Goal: Transaction & Acquisition: Purchase product/service

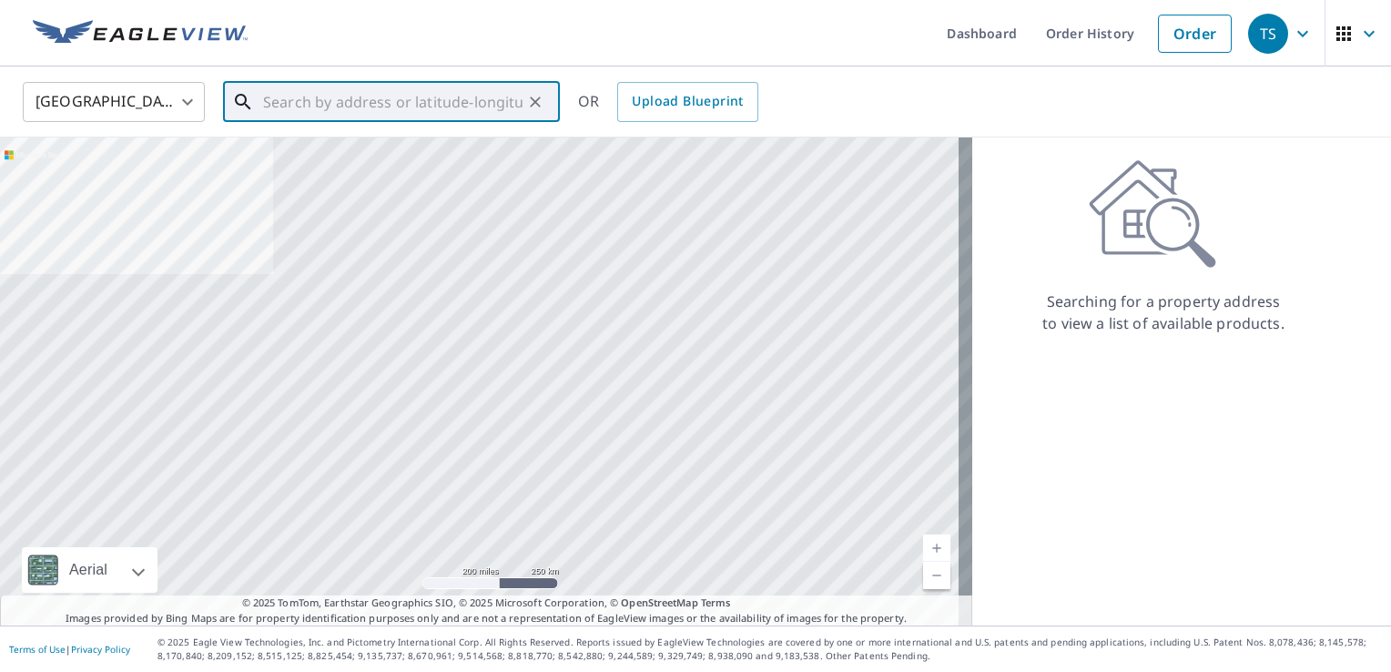
click at [306, 106] on input "text" at bounding box center [392, 101] width 259 height 51
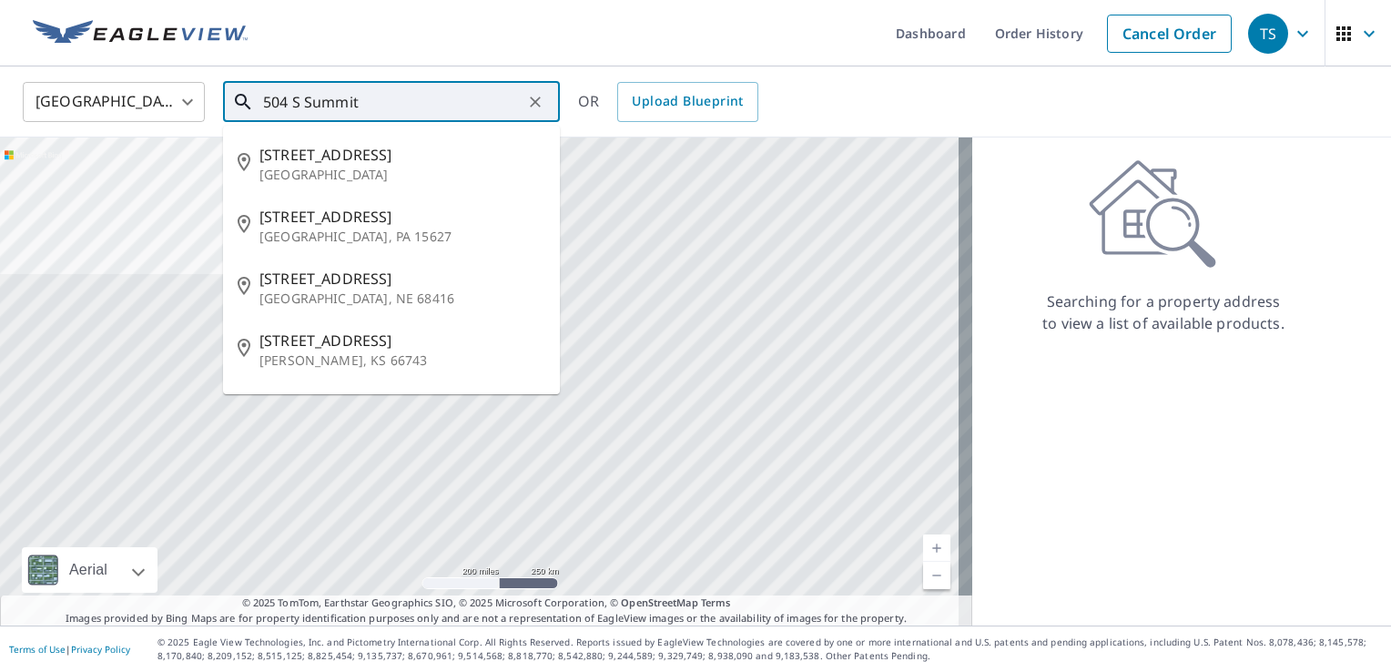
type input "504 S Summit"
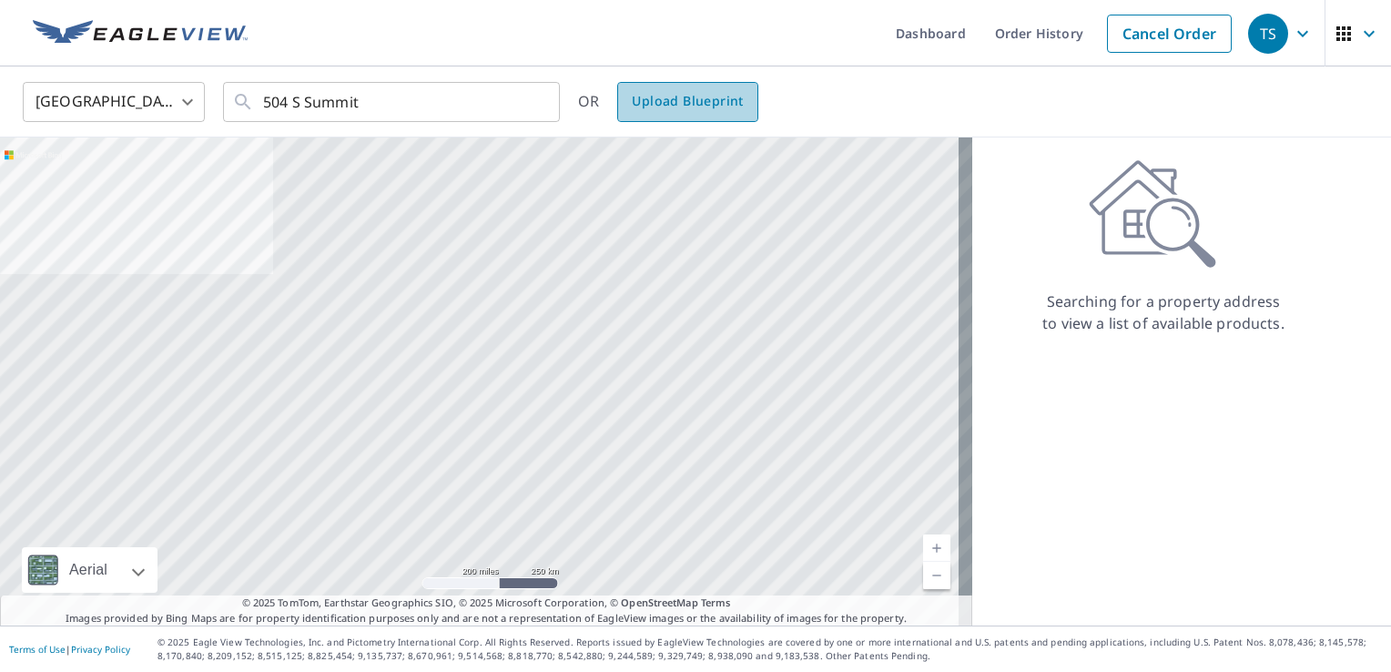
click at [713, 103] on span "Upload Blueprint" at bounding box center [687, 101] width 111 height 23
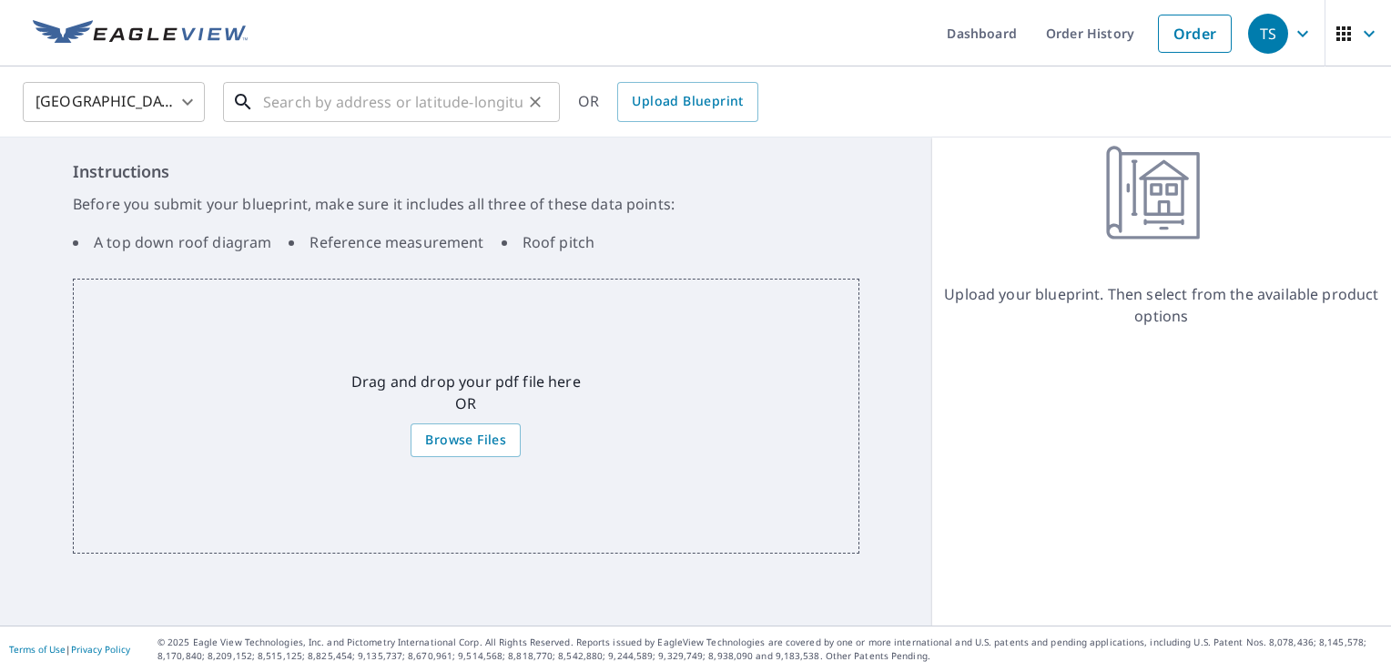
click at [298, 96] on input "text" at bounding box center [392, 101] width 259 height 51
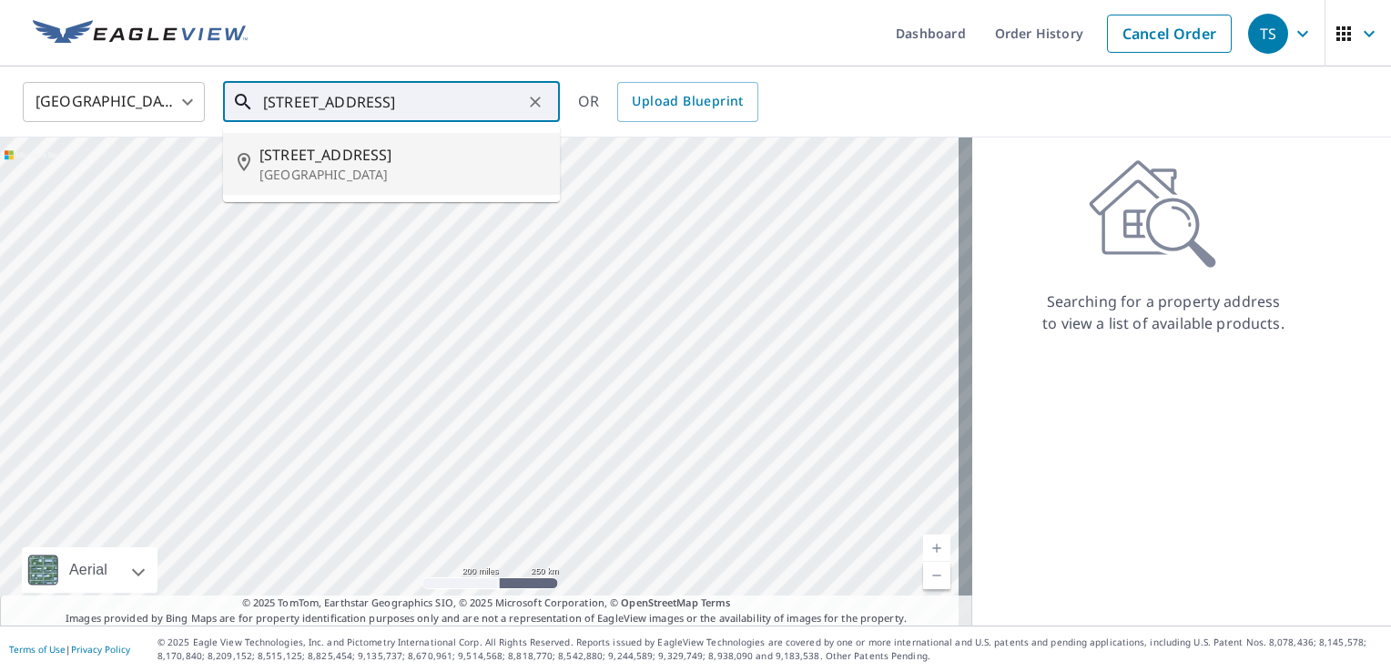
click at [288, 162] on span "[STREET_ADDRESS]" at bounding box center [402, 155] width 286 height 22
type input "[STREET_ADDRESS]"
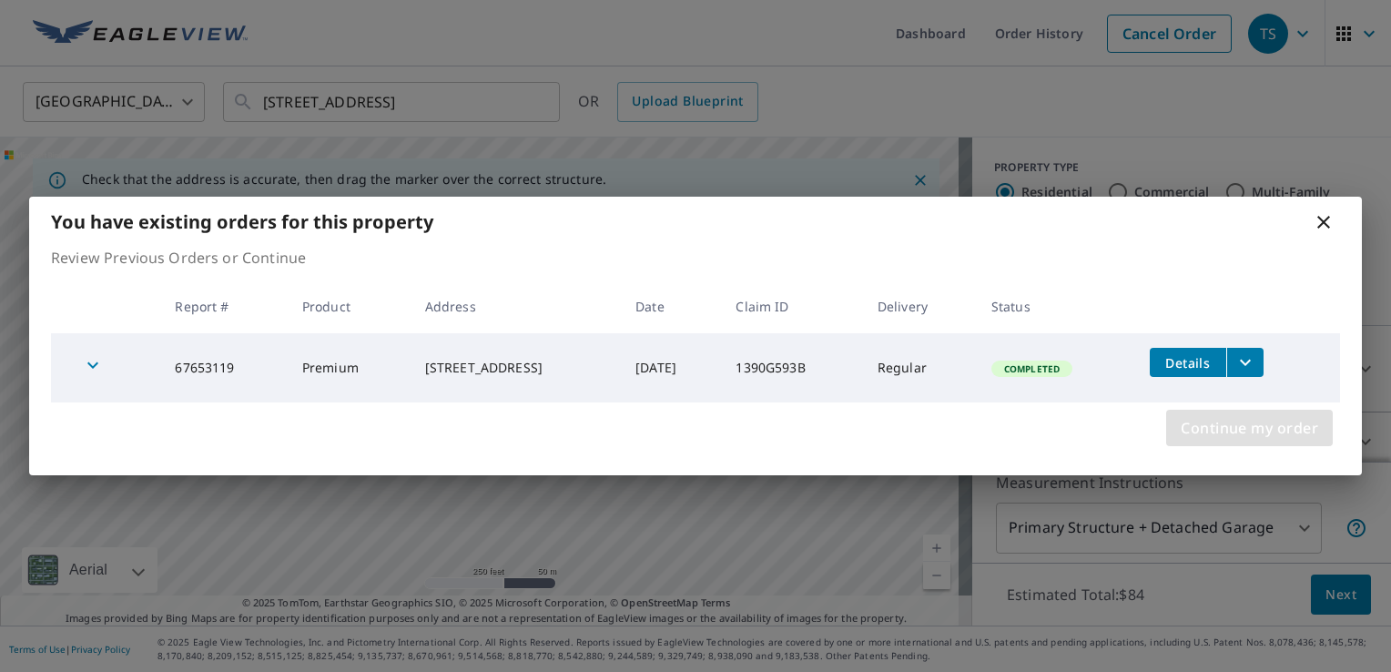
click at [1215, 426] on span "Continue my order" at bounding box center [1248, 427] width 137 height 25
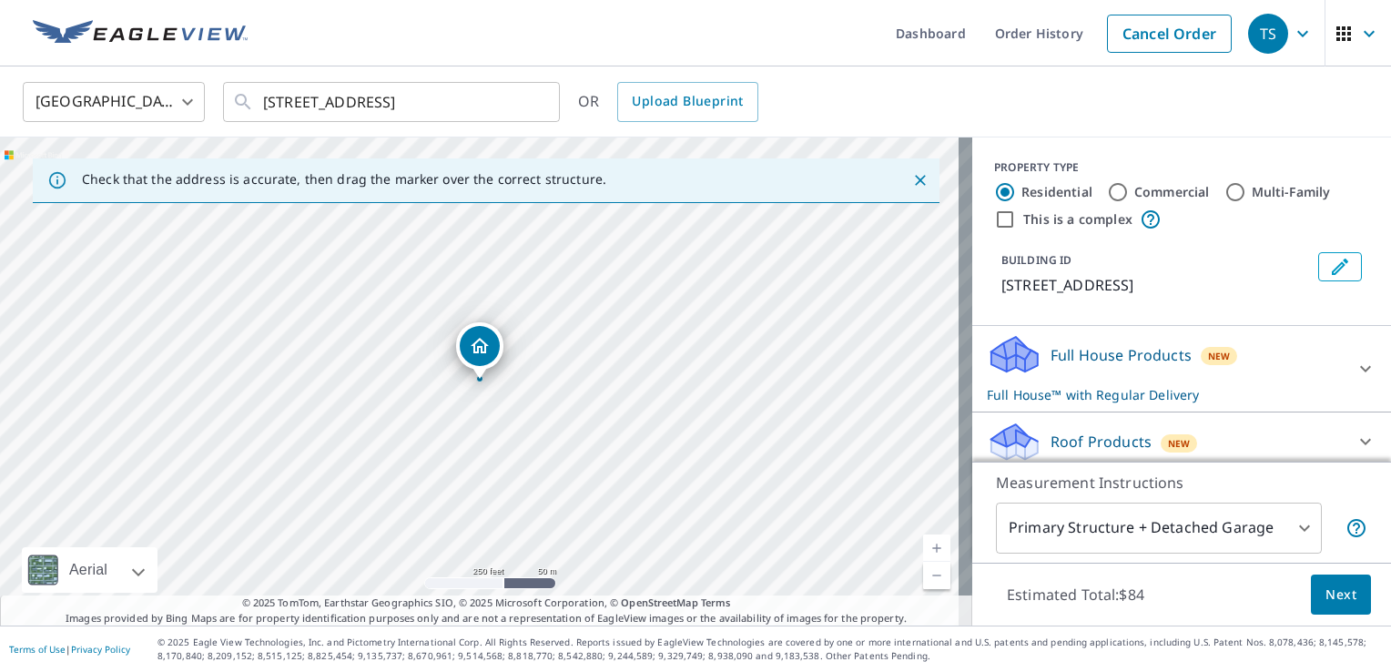
click at [1050, 355] on p "Full House Products" at bounding box center [1120, 355] width 141 height 22
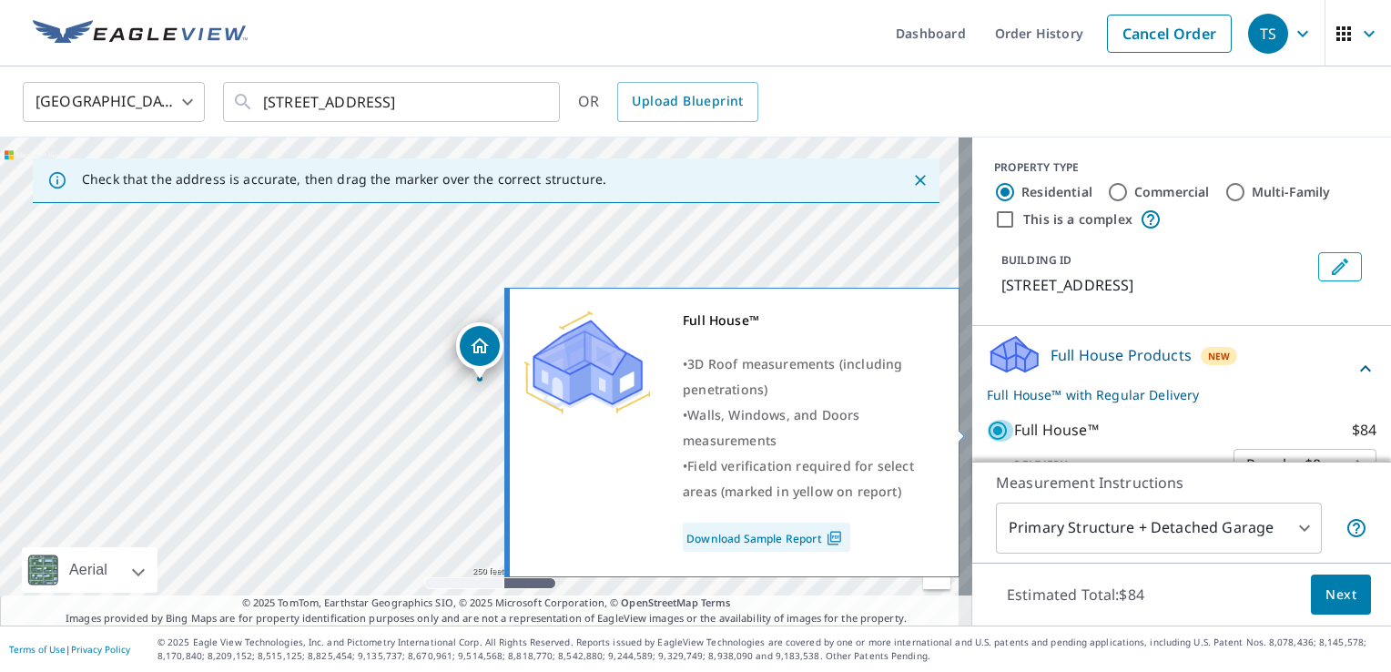
click at [987, 431] on input "Full House™ $84" at bounding box center [1000, 431] width 27 height 22
checkbox input "false"
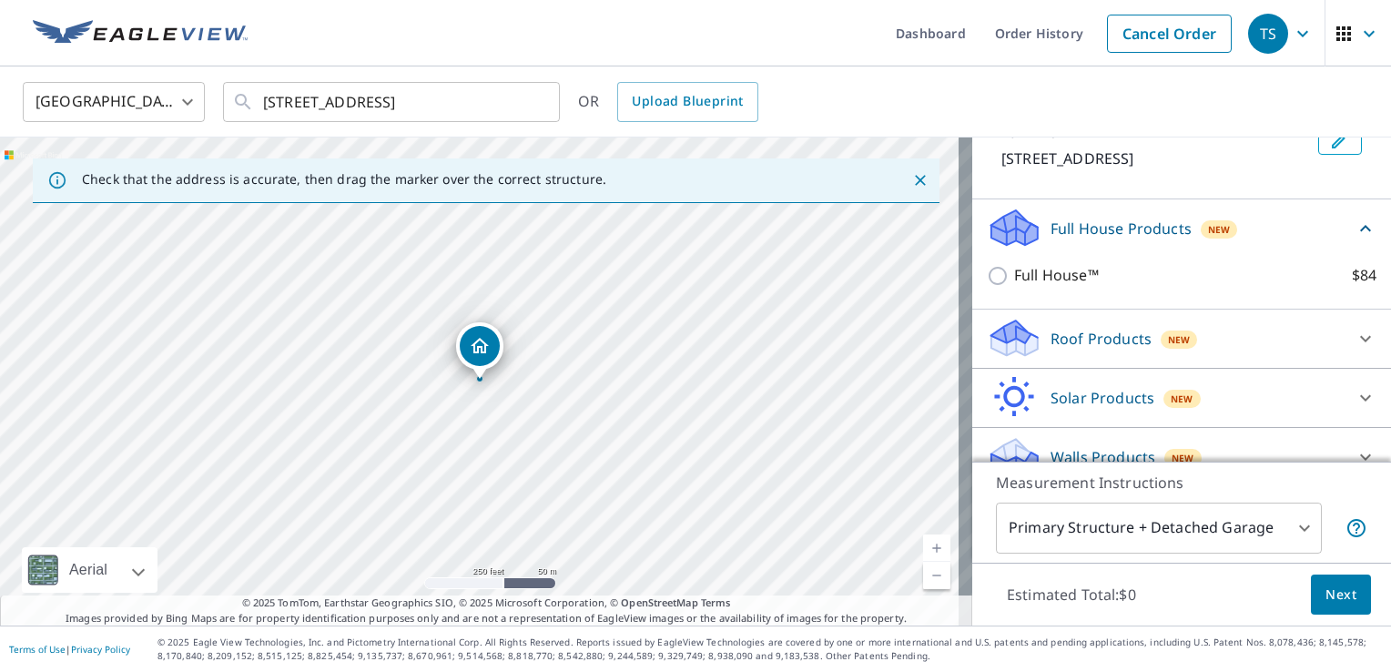
scroll to position [149, 0]
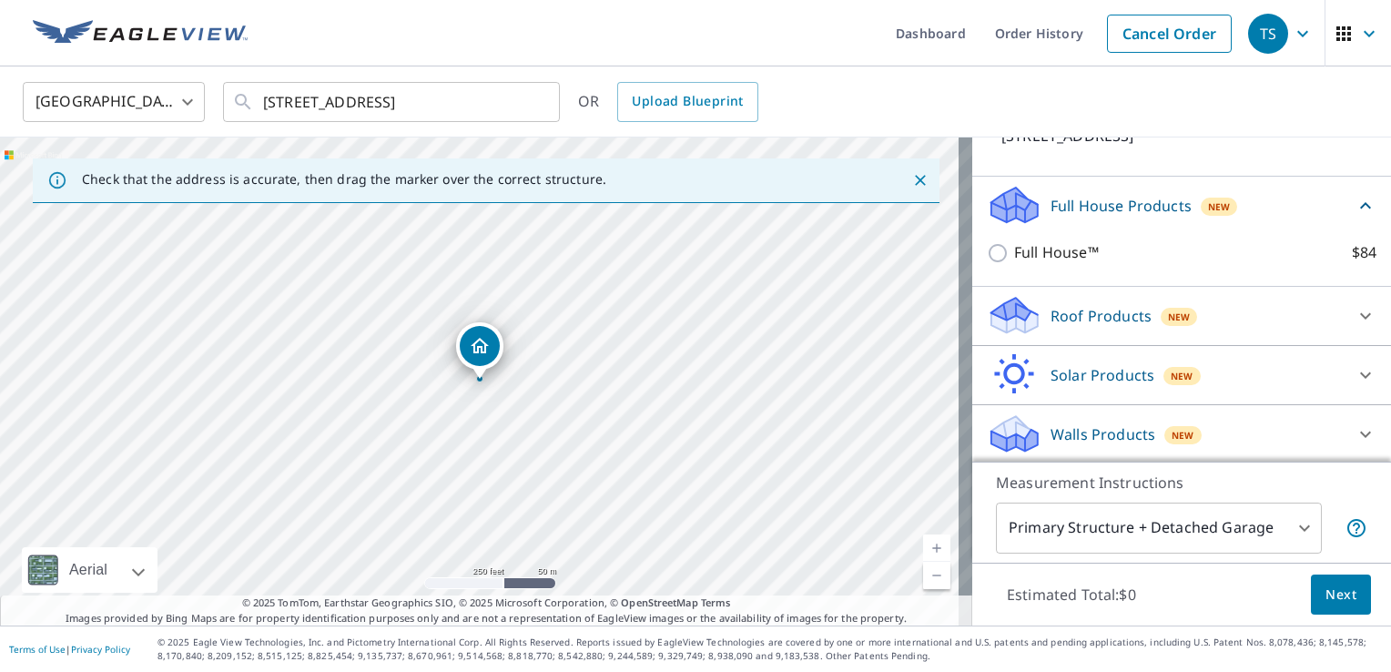
click at [1060, 424] on p "Walls Products" at bounding box center [1102, 434] width 105 height 22
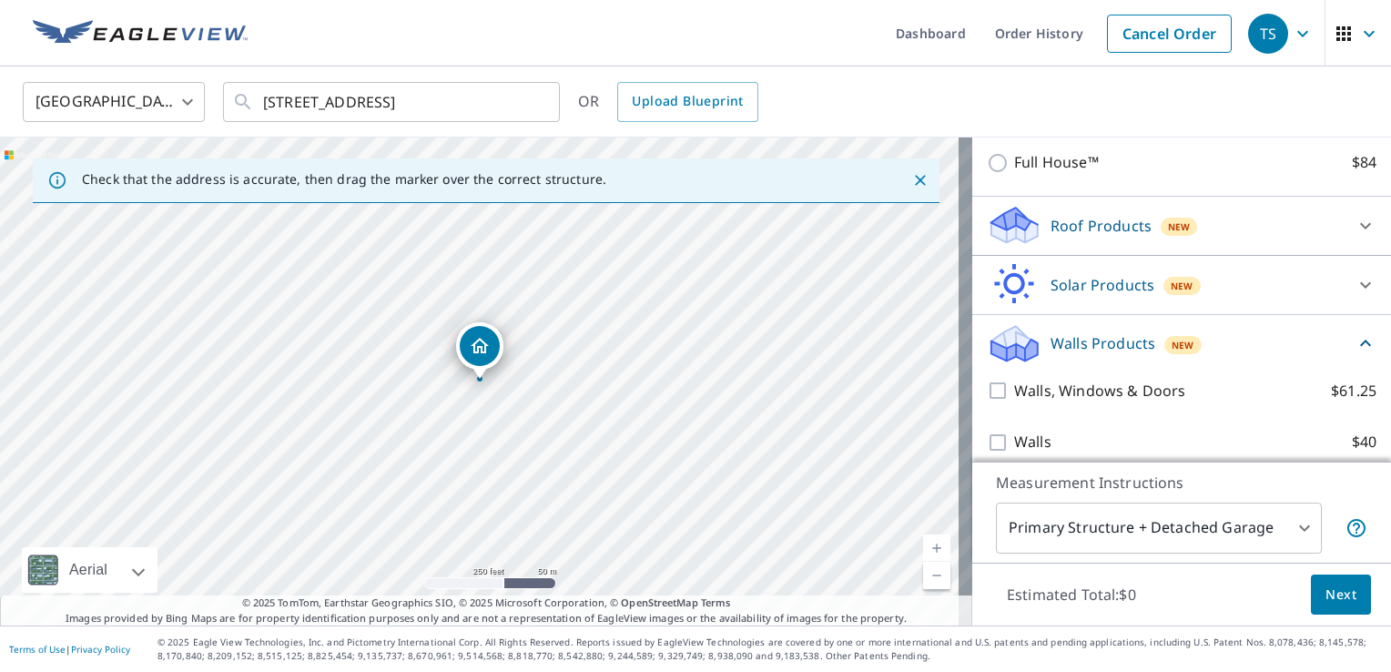
scroll to position [240, 0]
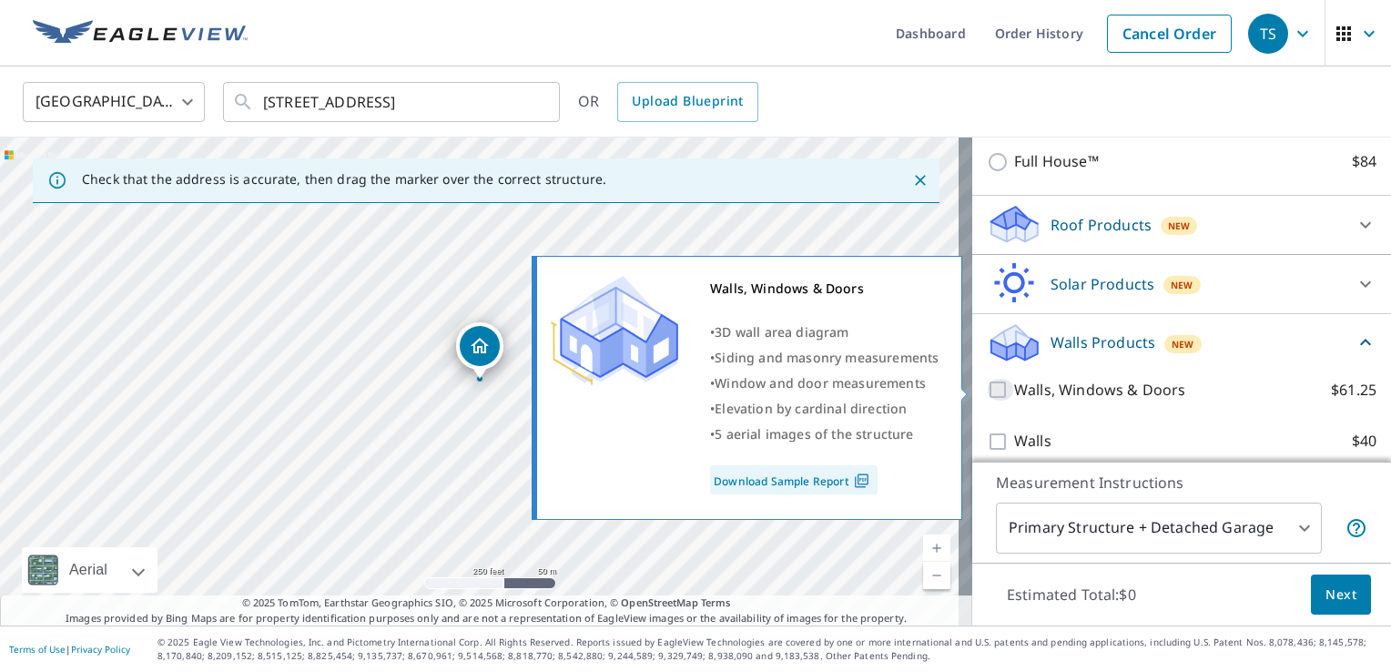
click at [987, 391] on input "Walls, Windows & Doors $61.25" at bounding box center [1000, 390] width 27 height 22
checkbox input "true"
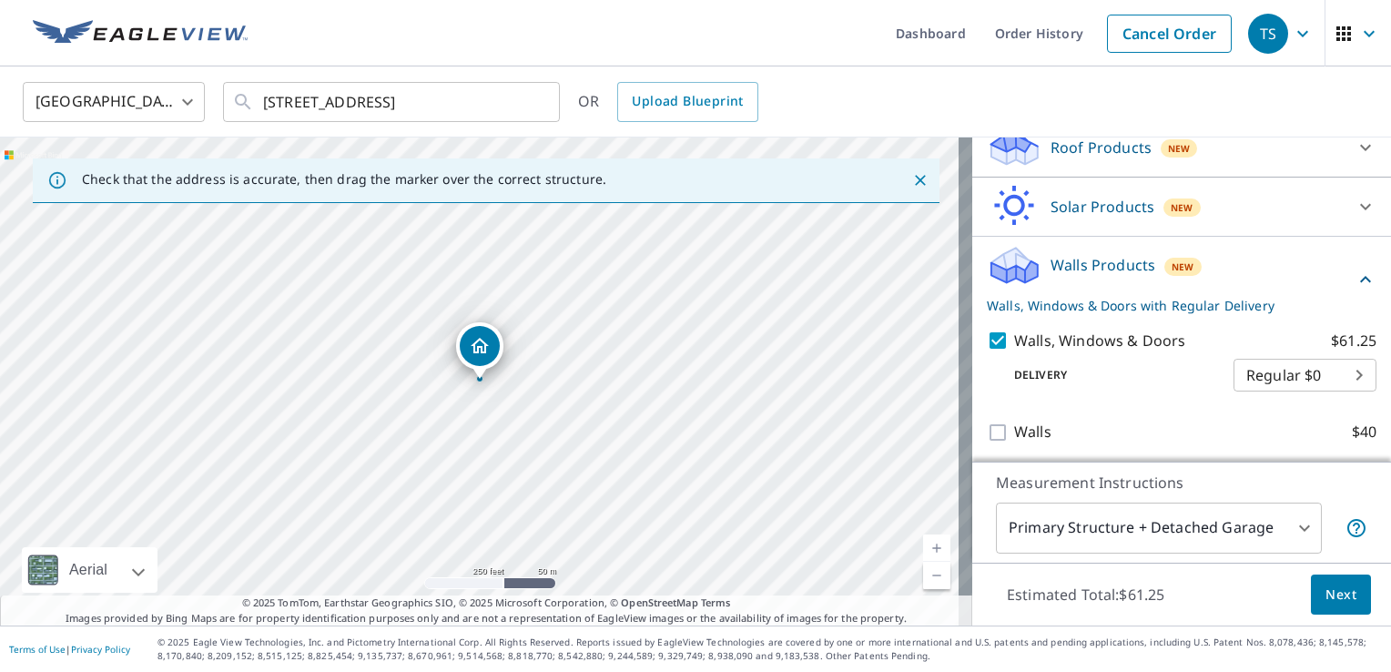
scroll to position [320, 0]
click at [1339, 605] on span "Next" at bounding box center [1340, 594] width 31 height 23
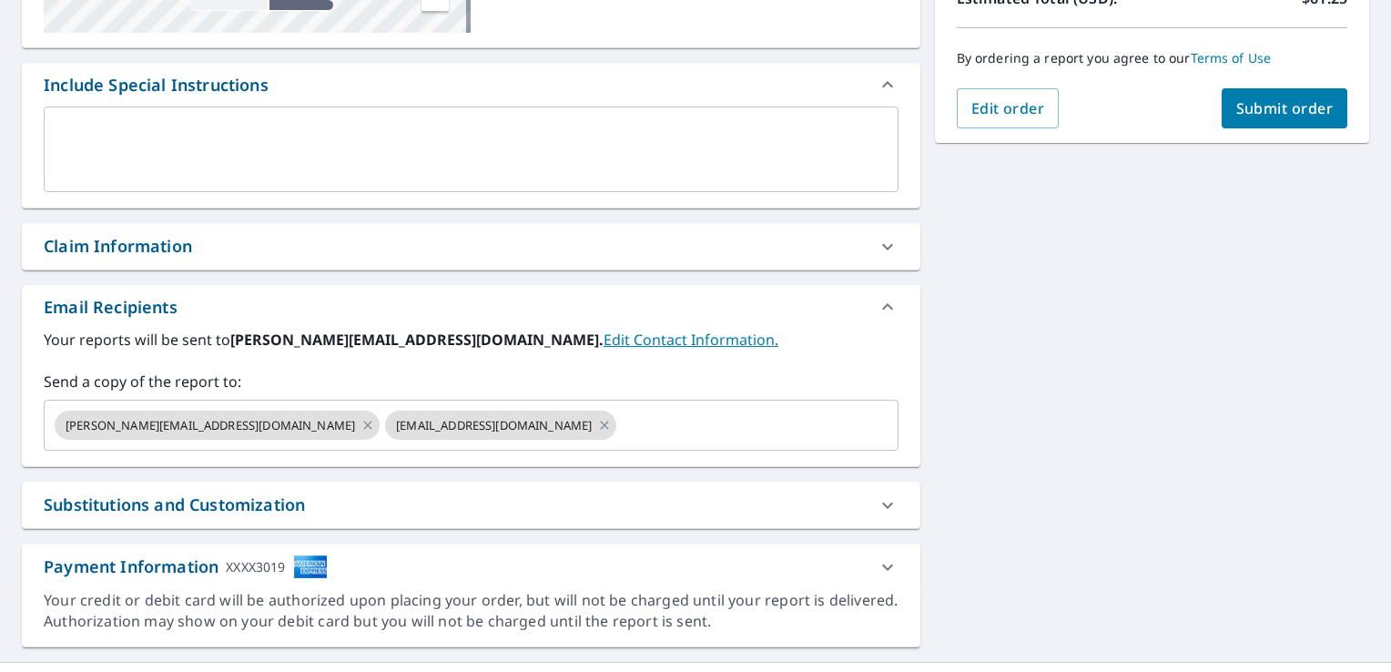
scroll to position [455, 0]
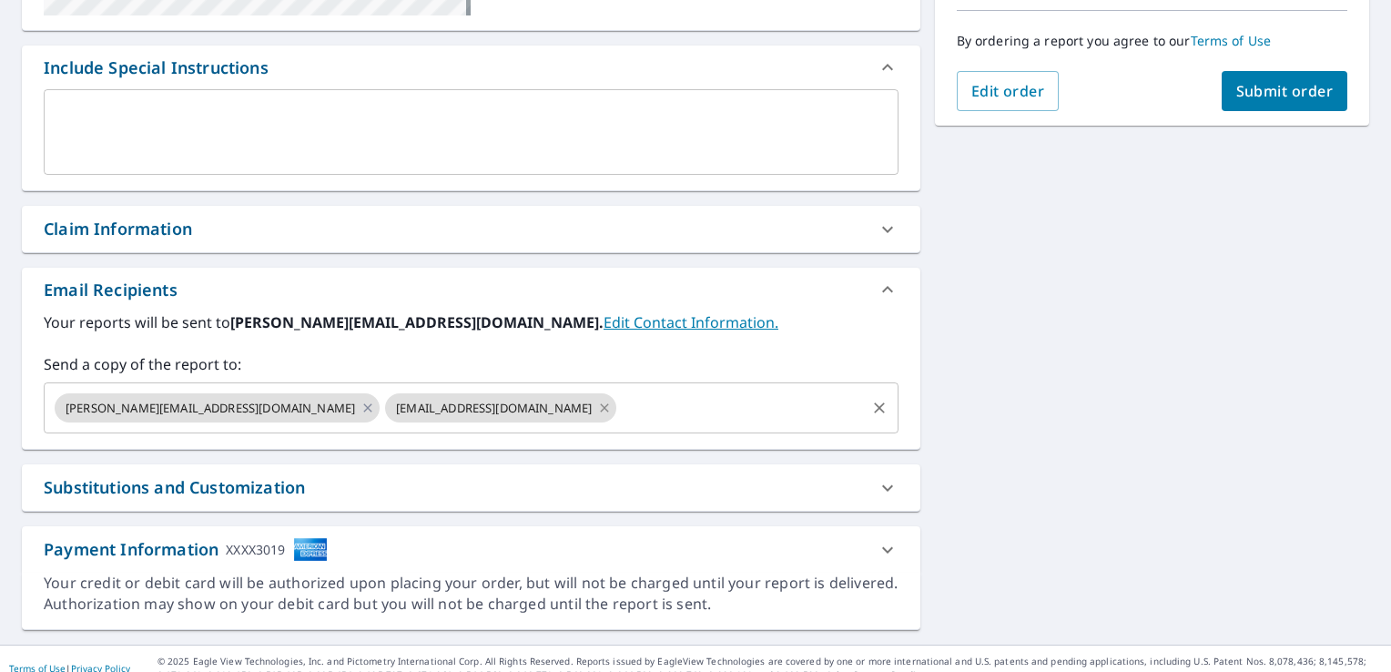
click at [597, 403] on icon at bounding box center [604, 408] width 15 height 20
click at [360, 414] on icon at bounding box center [367, 408] width 15 height 20
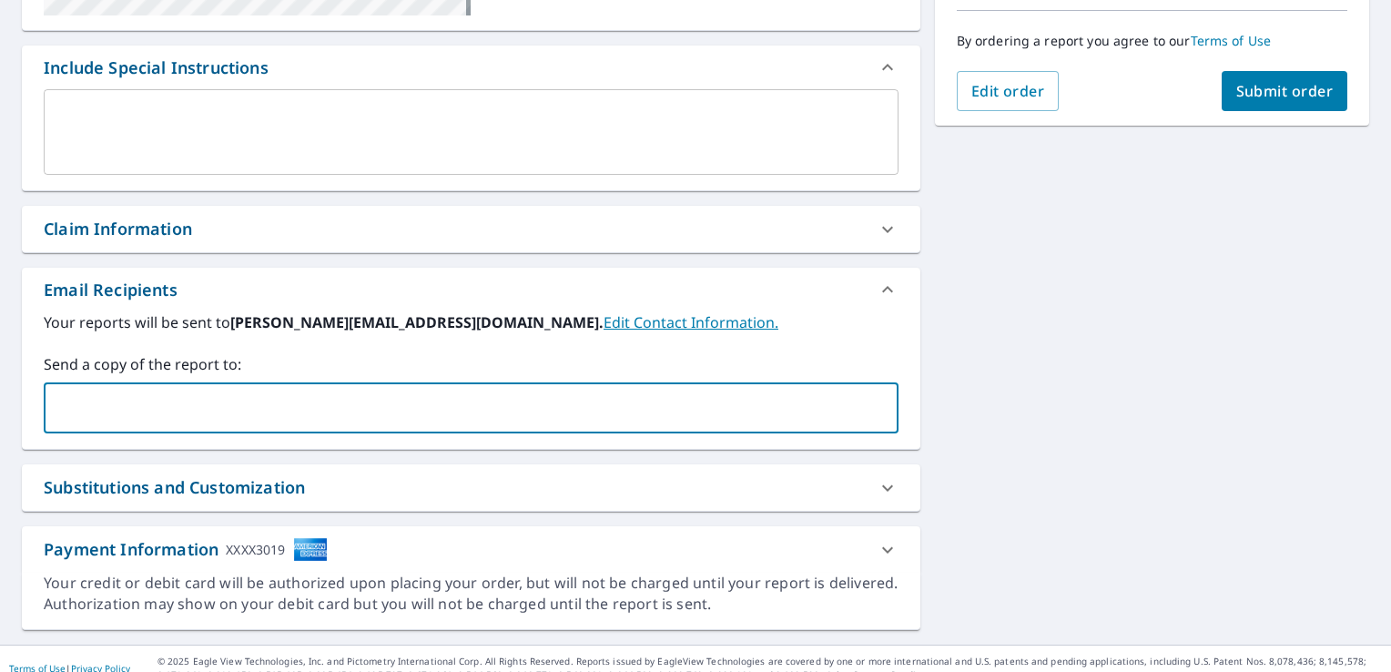
click at [107, 417] on input "text" at bounding box center [457, 407] width 811 height 35
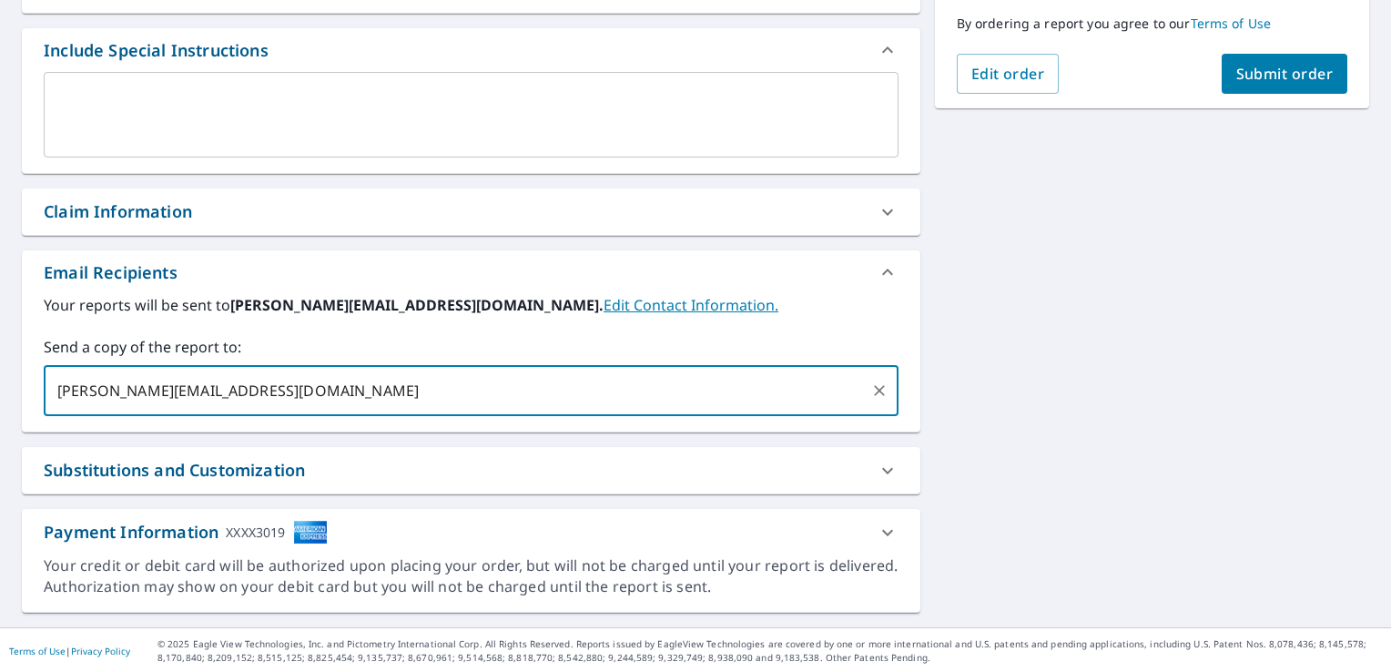
type input "[PERSON_NAME][EMAIL_ADDRESS][DOMAIN_NAME]"
click at [1295, 79] on span "Submit order" at bounding box center [1284, 74] width 97 height 20
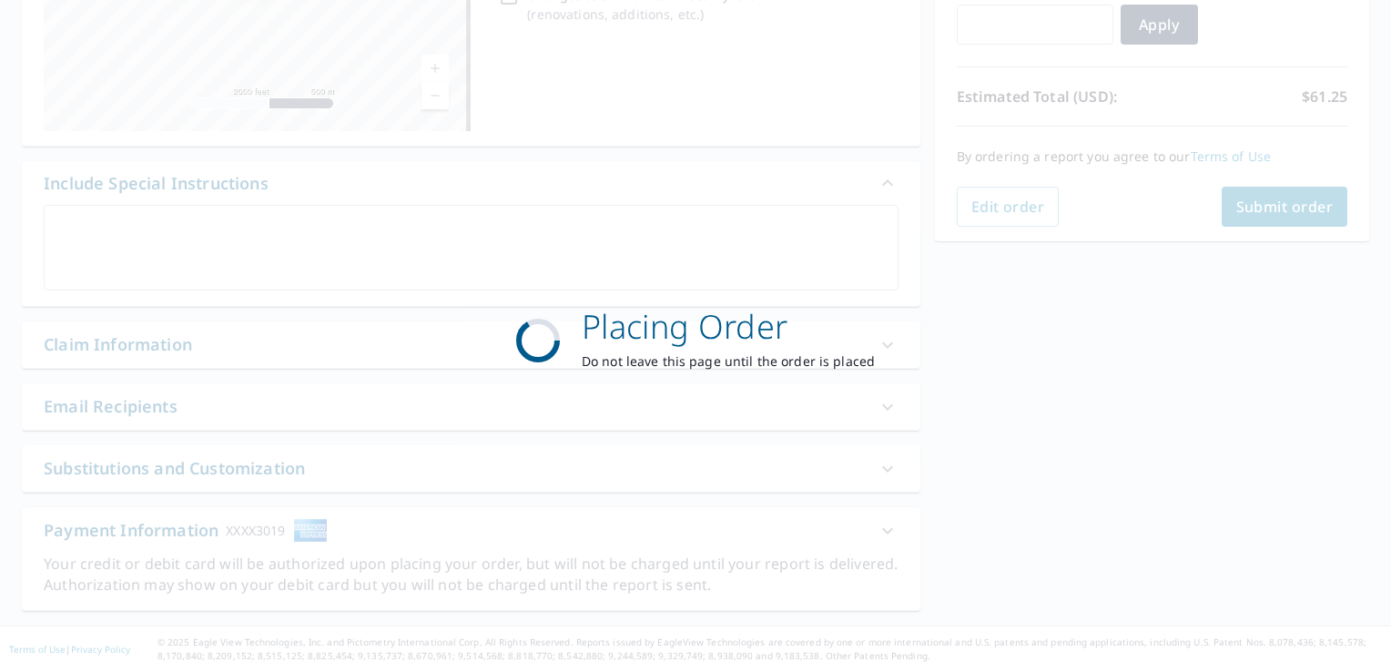
scroll to position [338, 0]
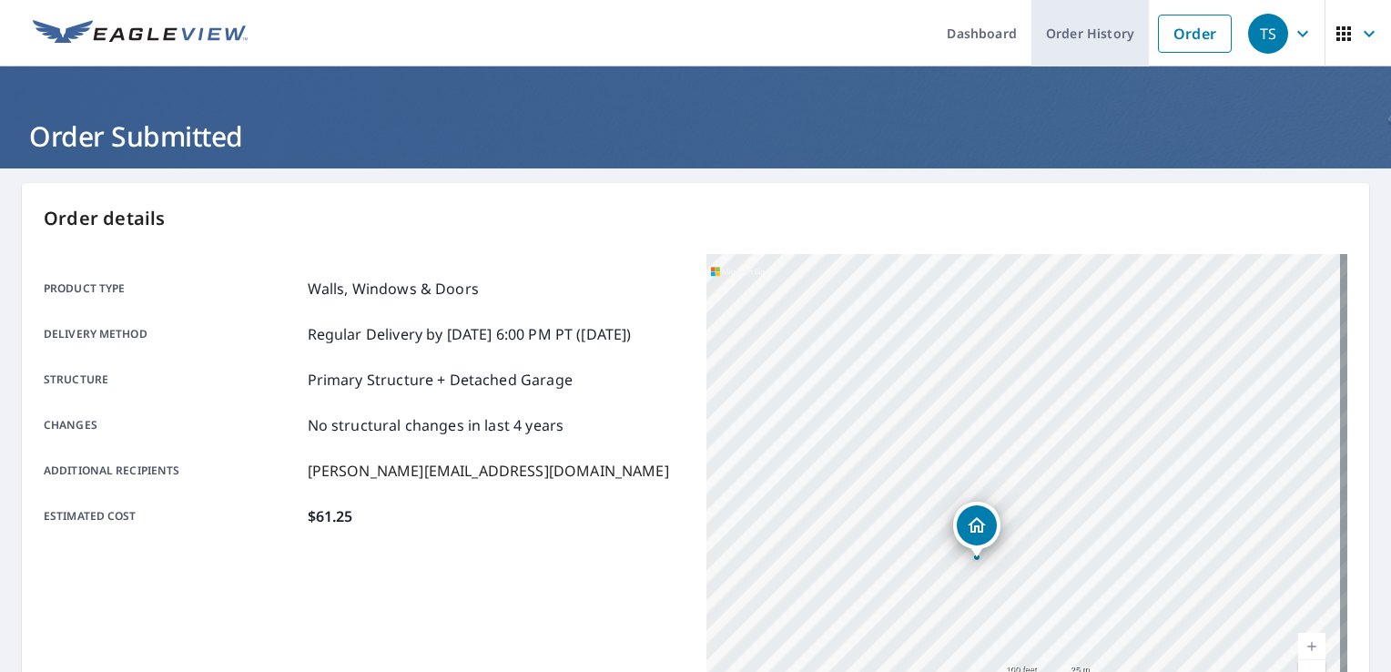
click at [1069, 38] on link "Order History" at bounding box center [1089, 33] width 117 height 66
